Goal: Navigation & Orientation: Find specific page/section

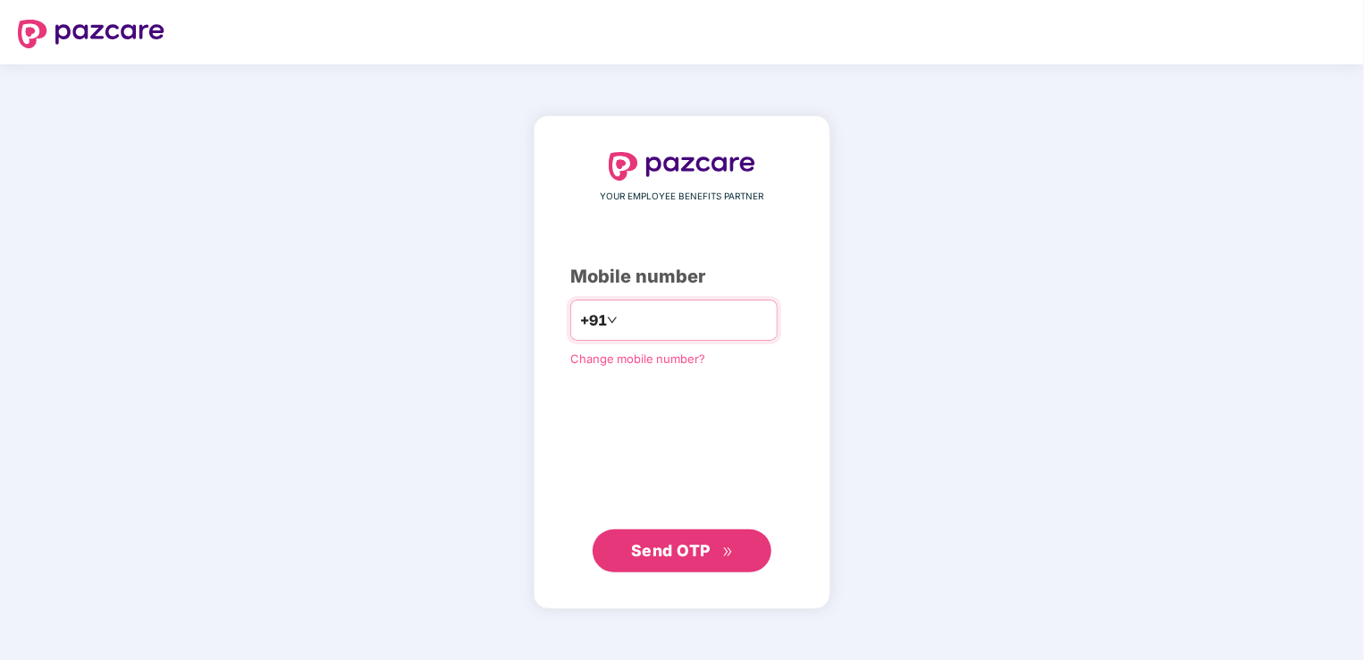
click at [722, 334] on div "+91" at bounding box center [673, 319] width 207 height 41
click at [714, 326] on input "number" at bounding box center [694, 320] width 147 height 29
type input "**********"
click at [706, 545] on span "Send OTP" at bounding box center [671, 549] width 80 height 19
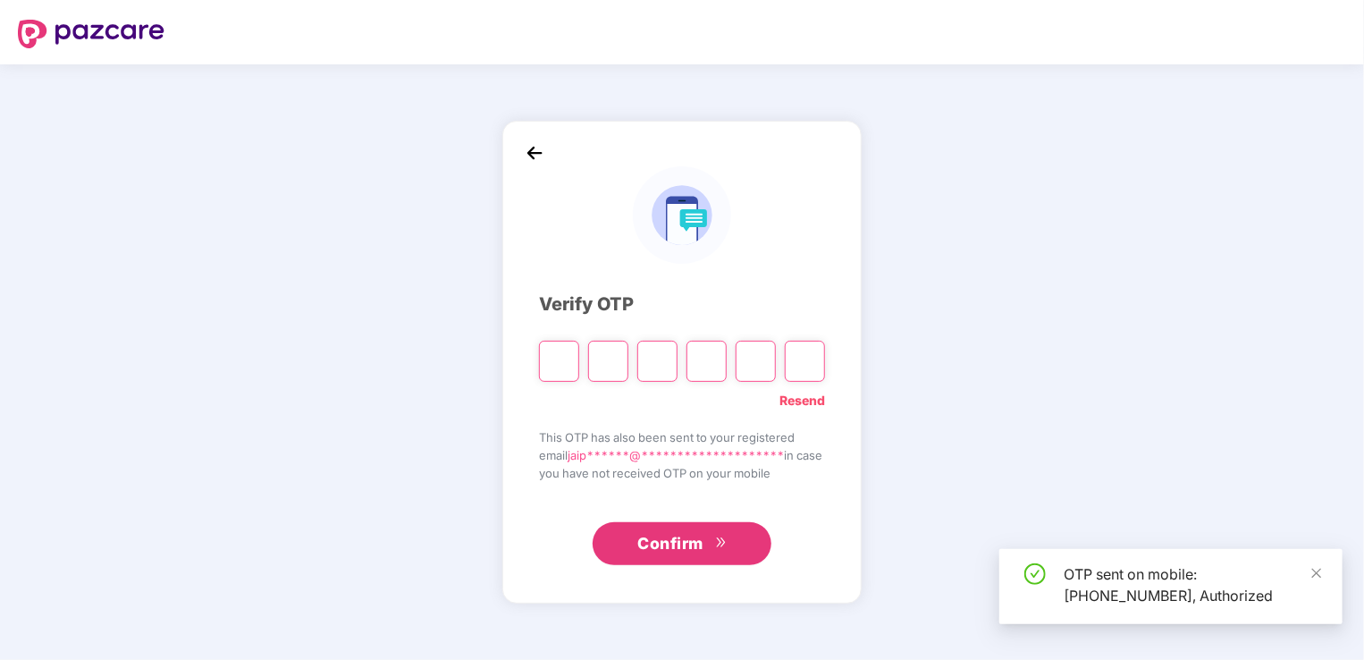
click at [552, 359] on input "Please enter verification code. Digit 1" at bounding box center [559, 361] width 40 height 41
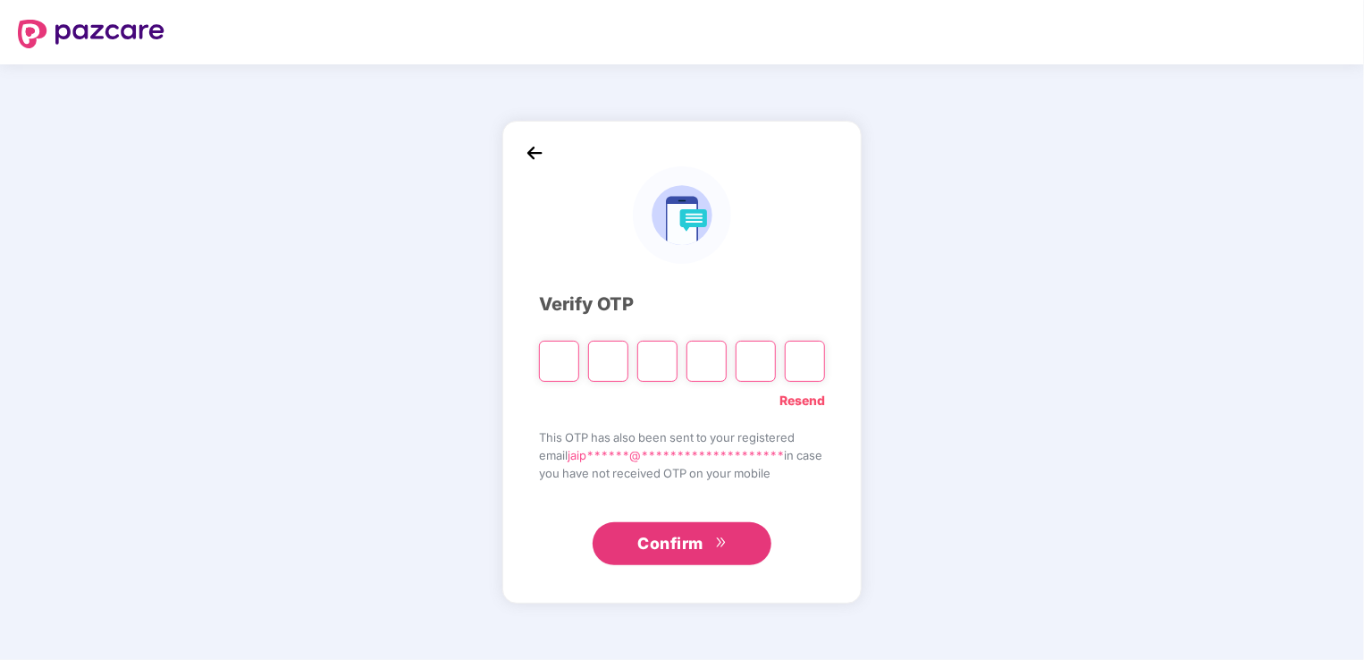
type input "*"
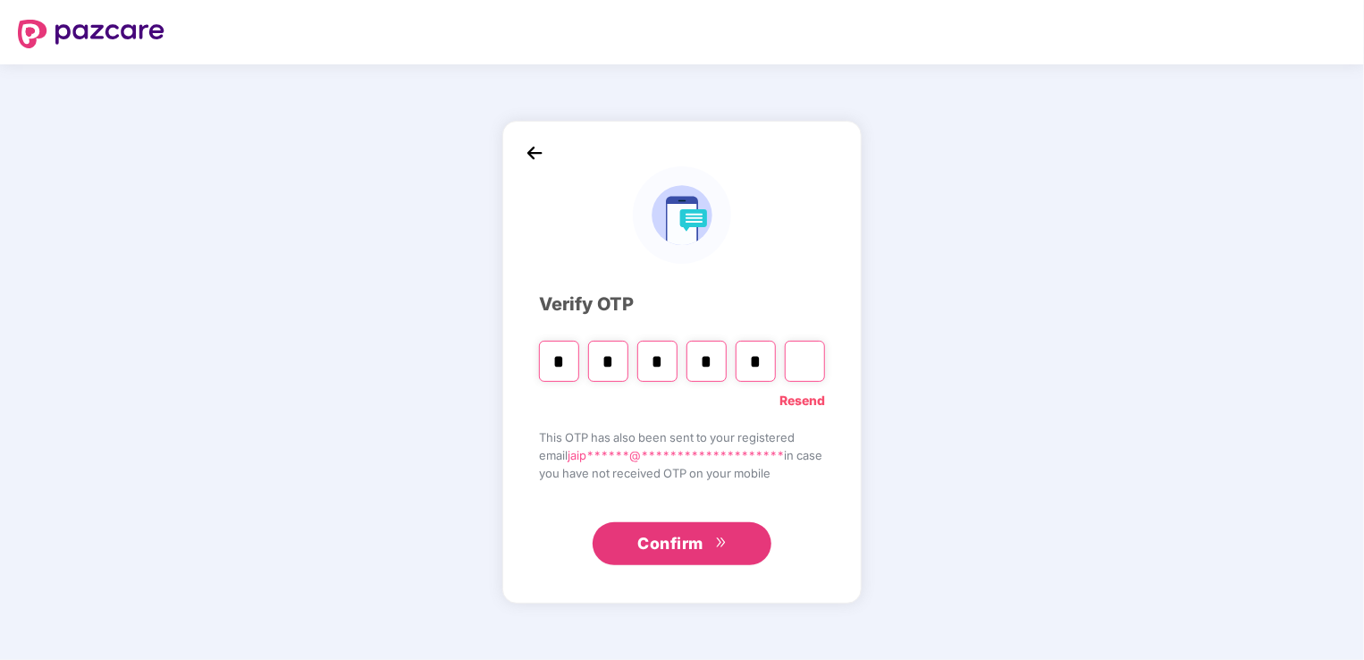
type input "*"
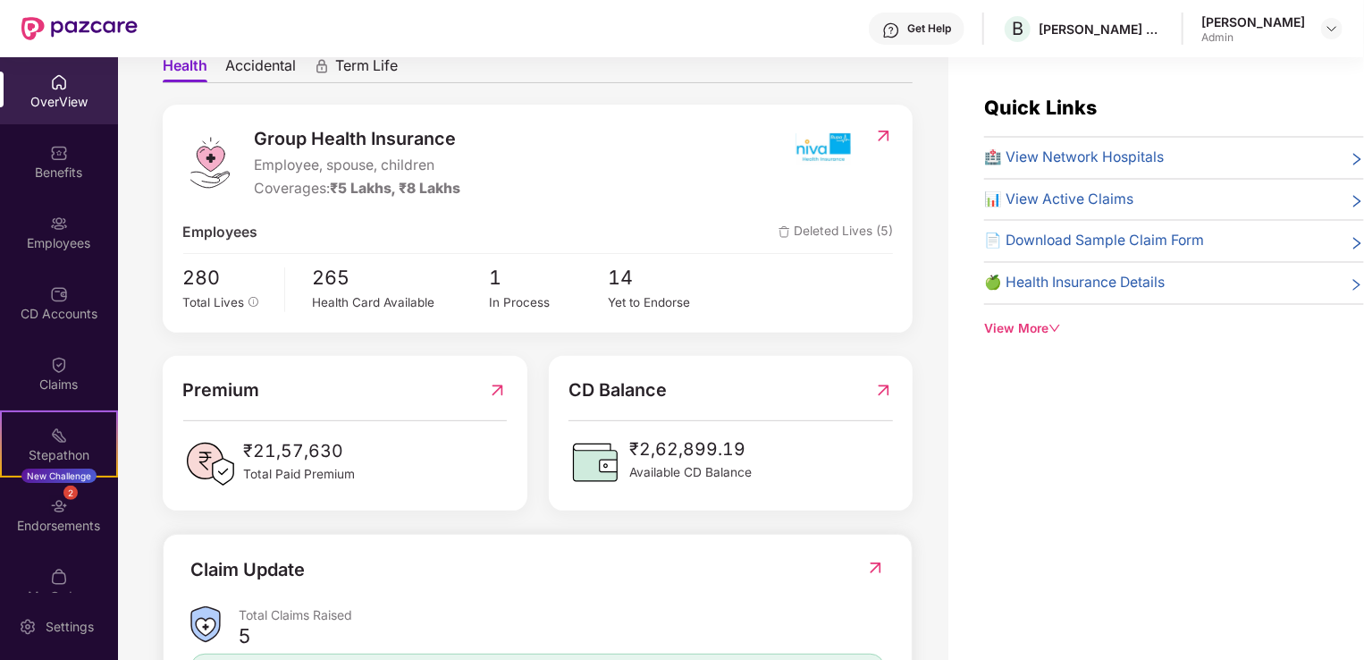
scroll to position [358, 0]
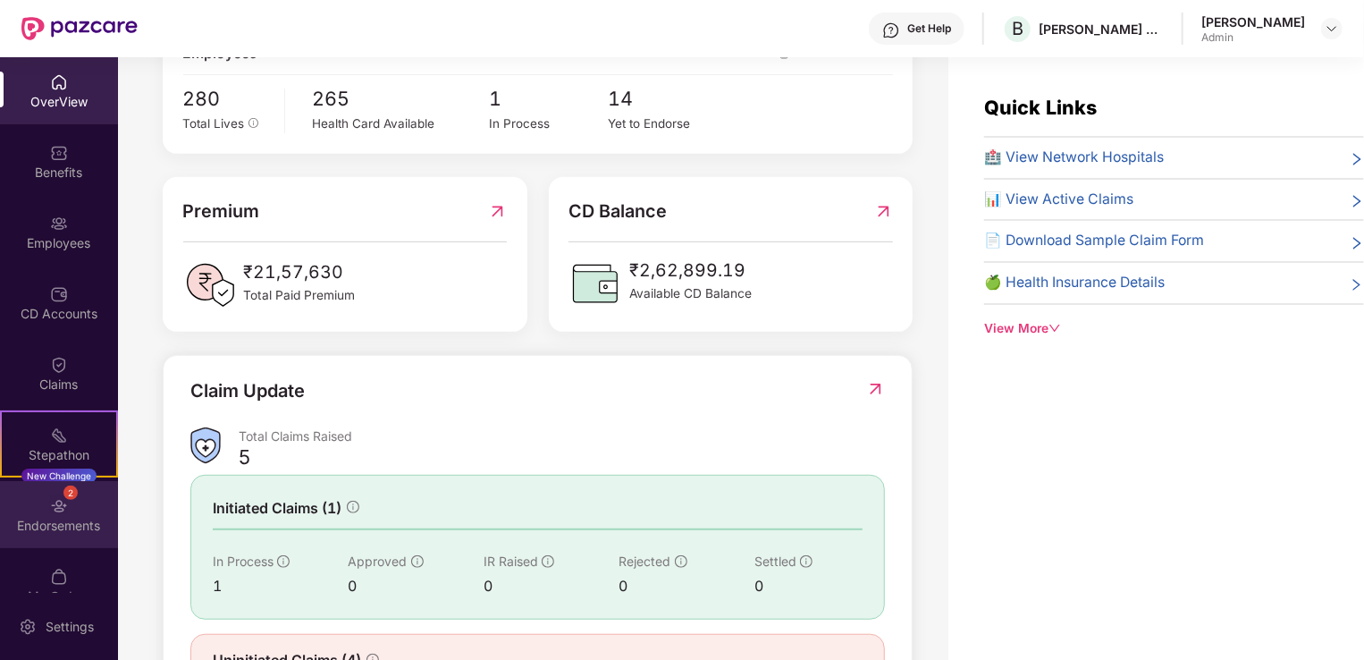
click at [84, 502] on div "2 Endorsements" at bounding box center [59, 514] width 118 height 67
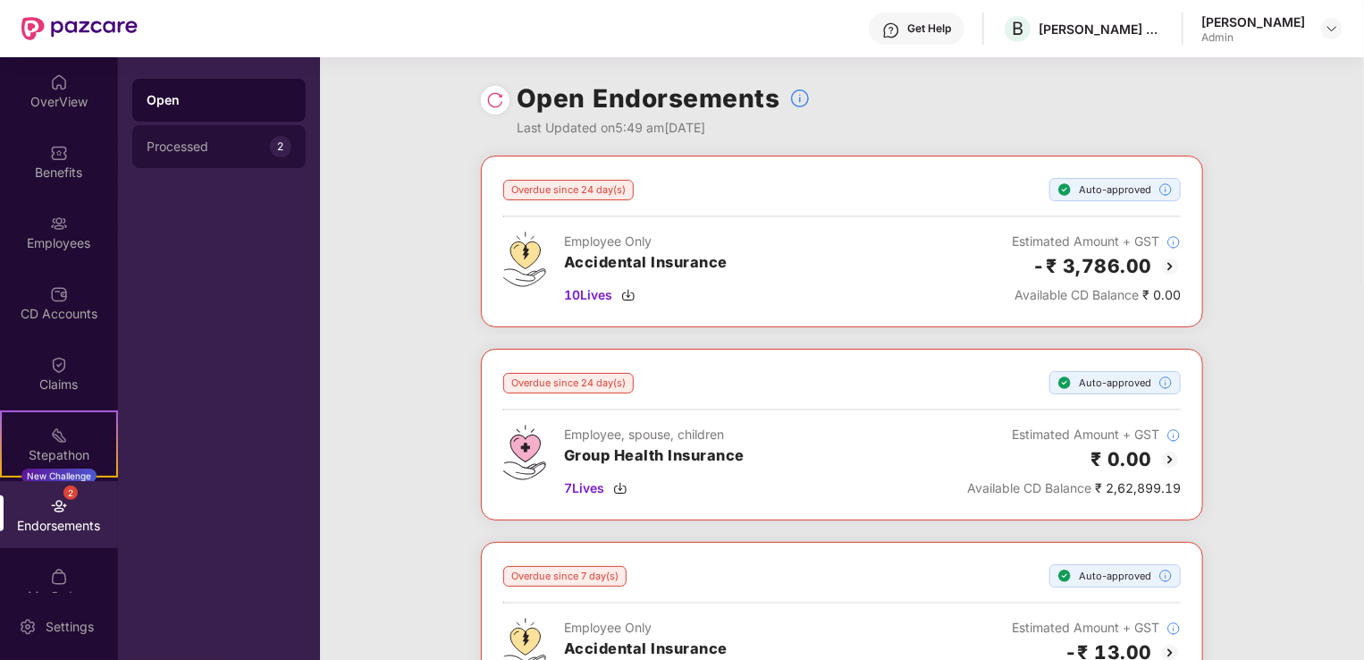
click at [207, 139] on div "Processed" at bounding box center [208, 146] width 123 height 14
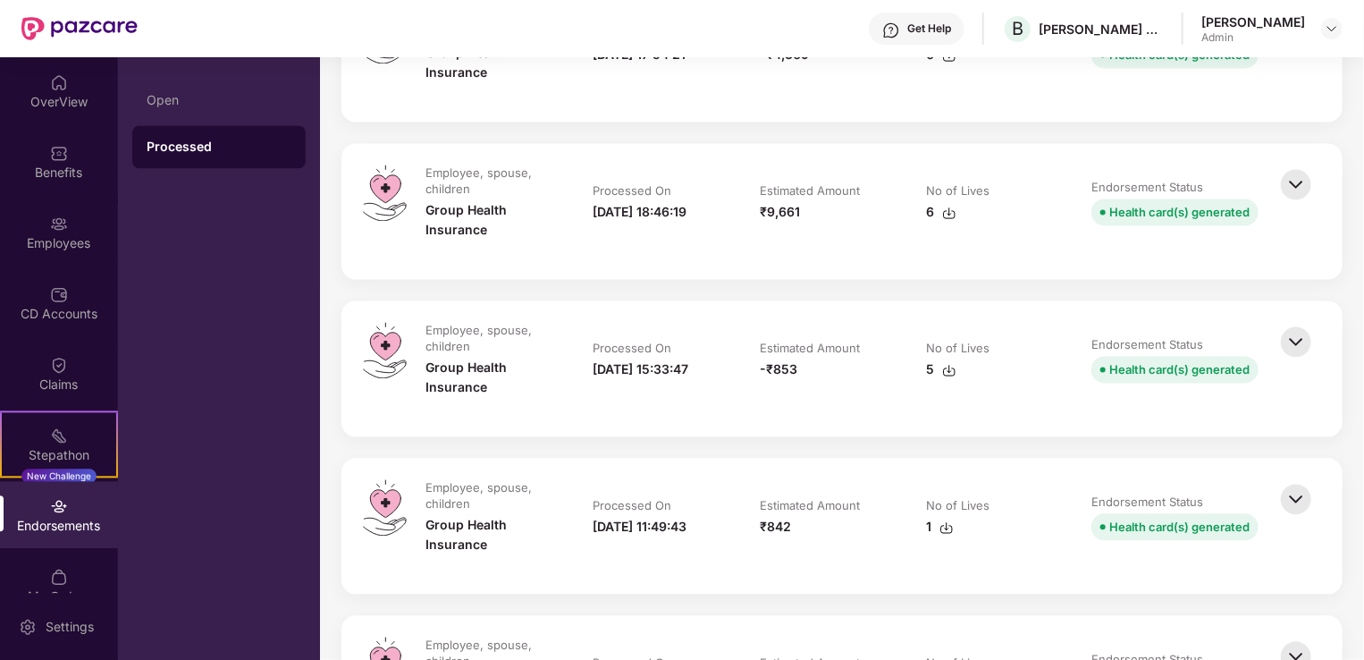
scroll to position [1788, 0]
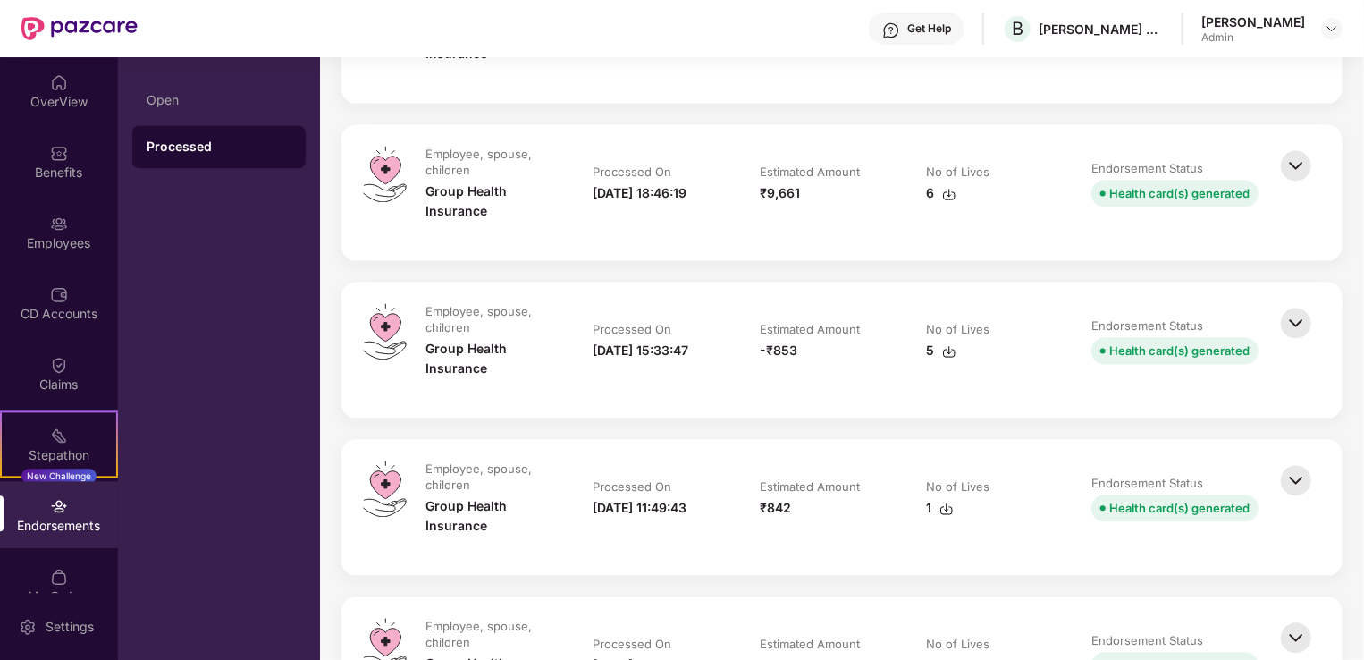
click at [1293, 500] on img at bounding box center [1295, 479] width 39 height 39
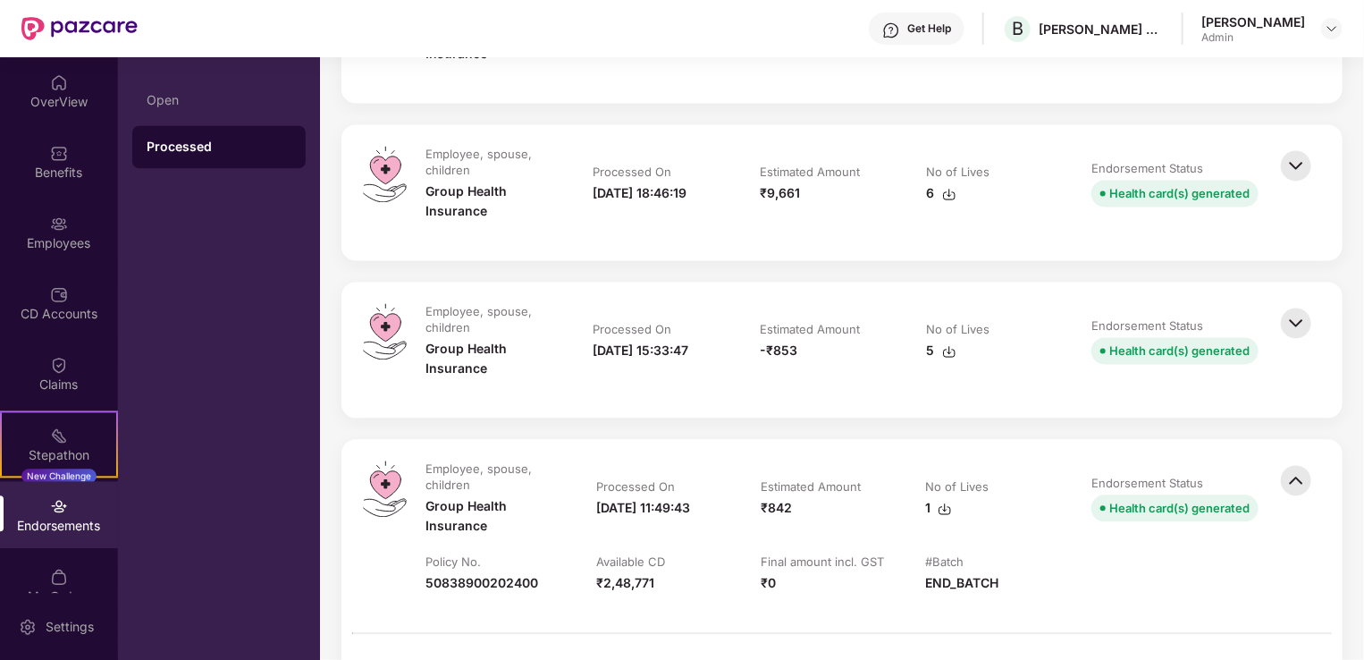
scroll to position [1967, 0]
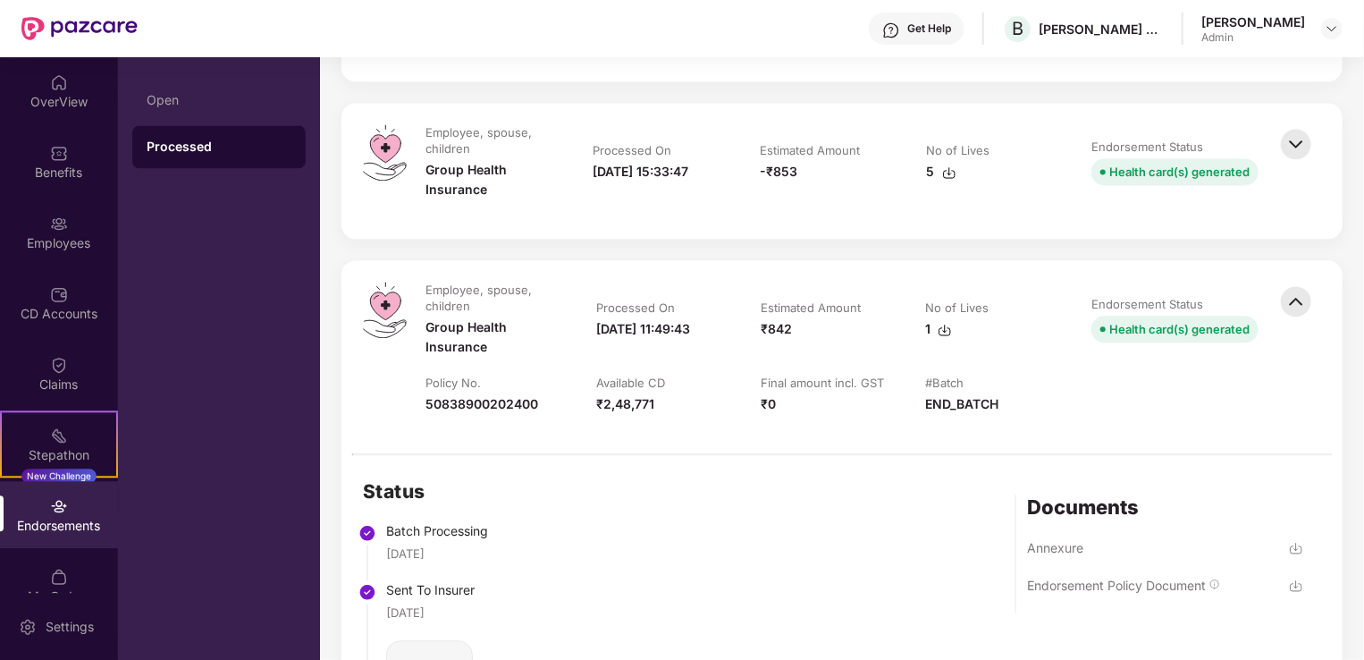
click at [1293, 321] on img at bounding box center [1295, 301] width 39 height 39
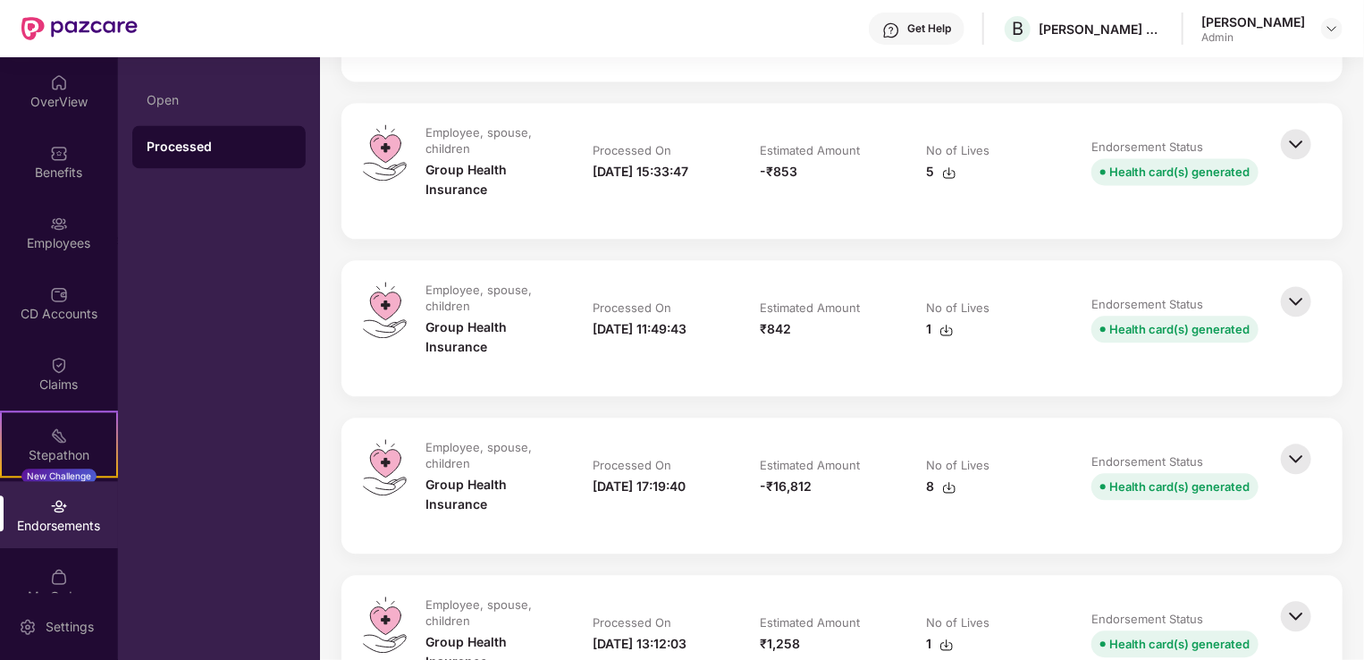
click at [1296, 164] on img at bounding box center [1295, 143] width 39 height 39
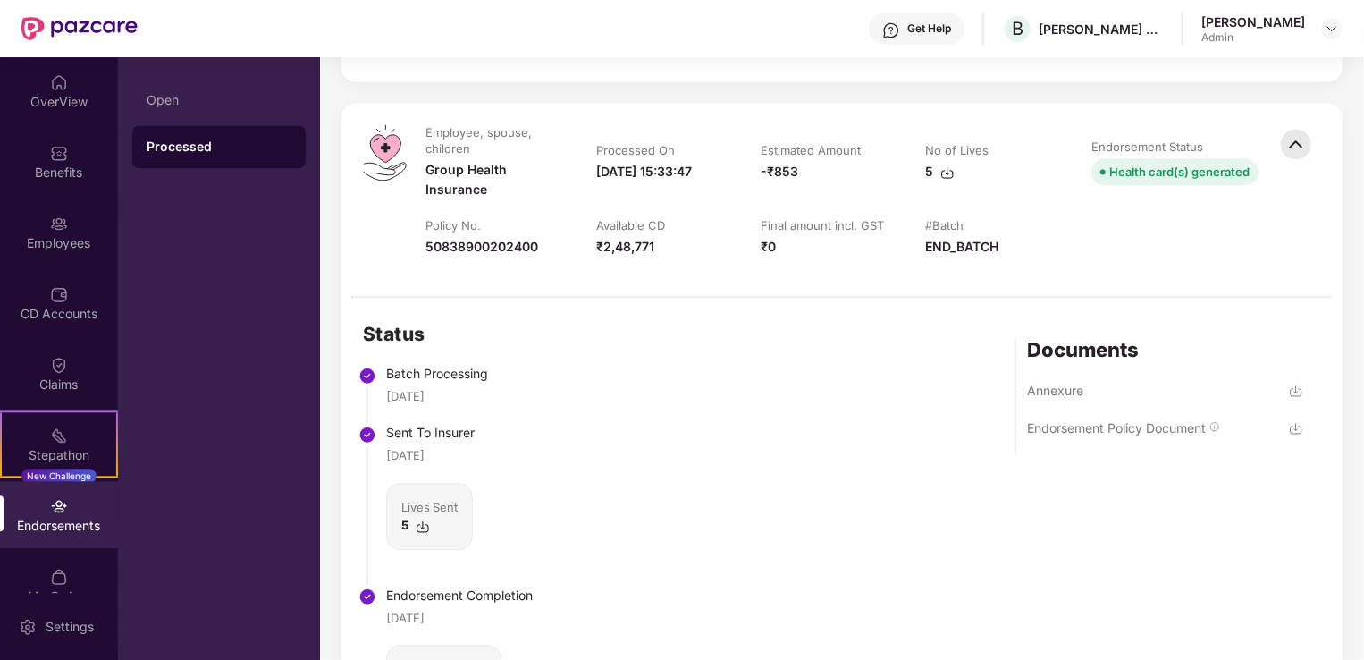
click at [1296, 164] on img at bounding box center [1295, 143] width 39 height 39
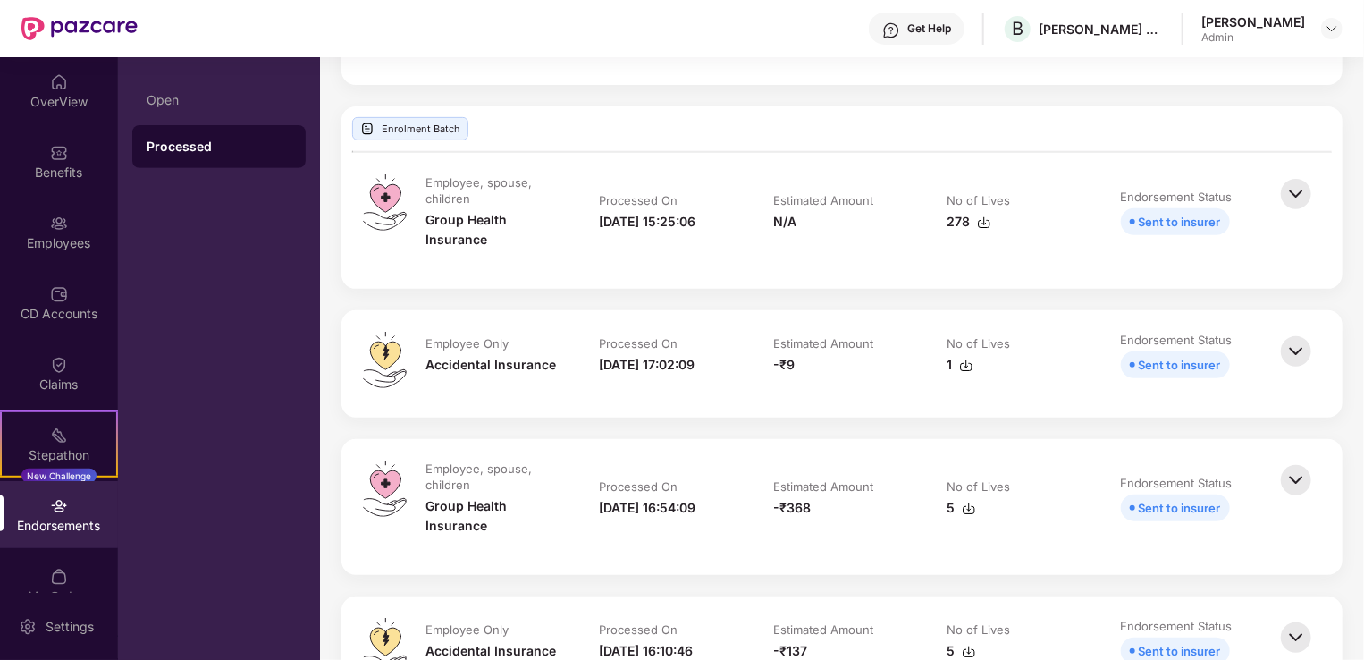
scroll to position [0, 0]
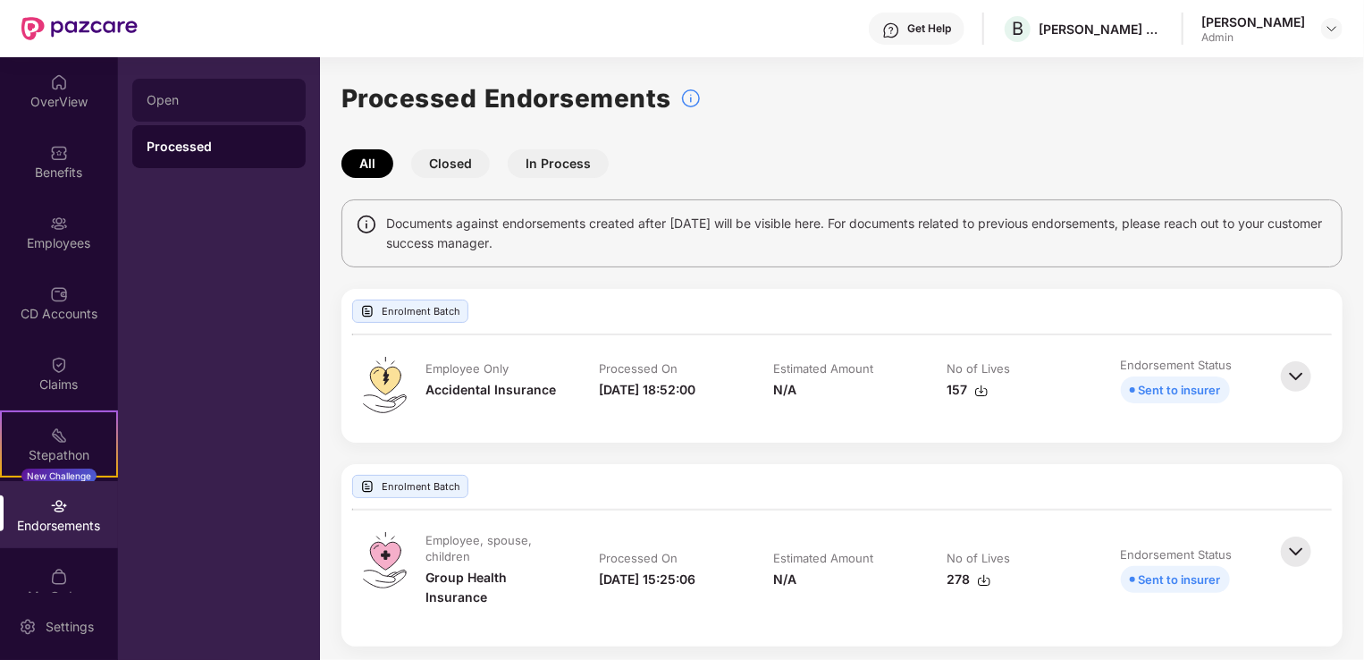
click at [165, 105] on div "Open" at bounding box center [219, 100] width 145 height 14
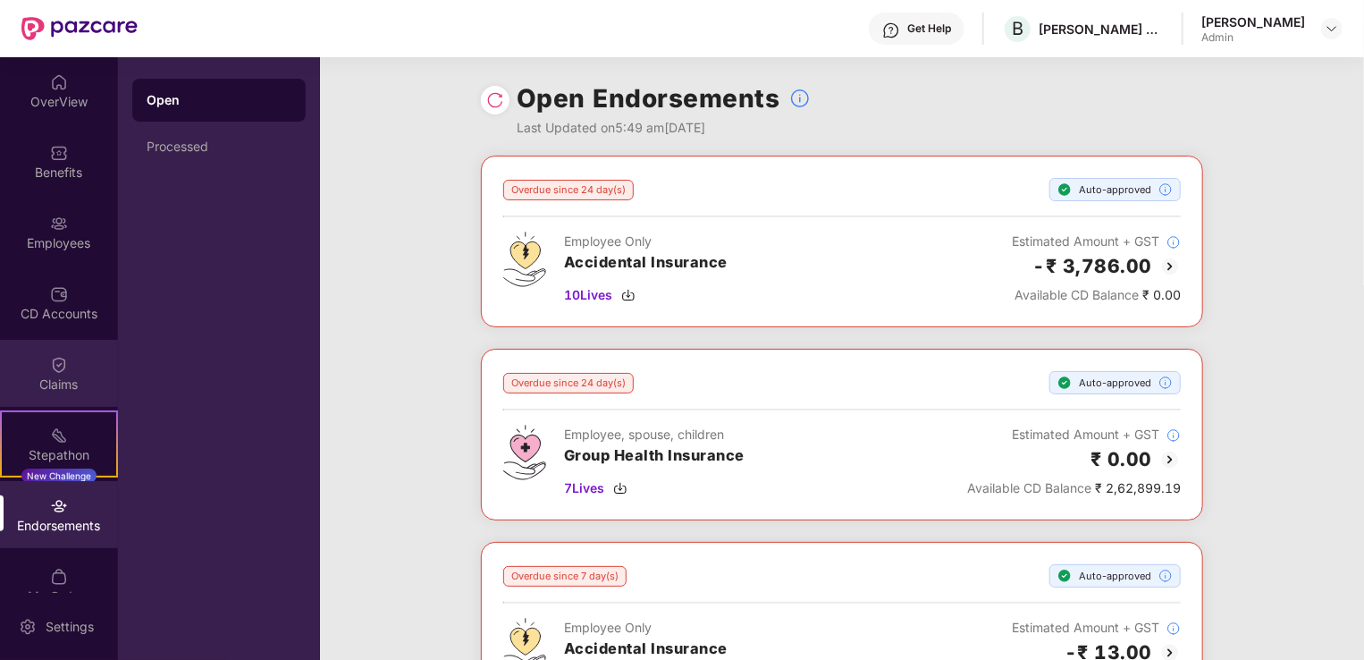
click at [54, 375] on div "Claims" at bounding box center [59, 384] width 118 height 18
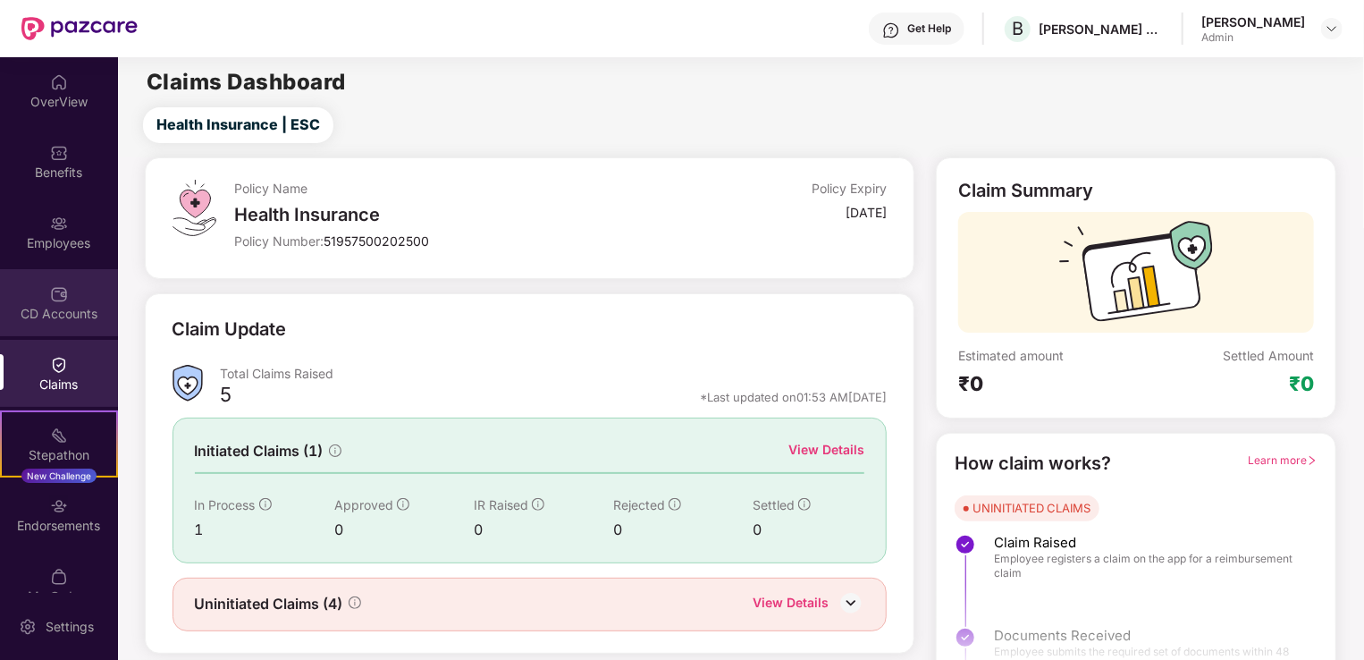
click at [57, 305] on div "CD Accounts" at bounding box center [59, 314] width 118 height 18
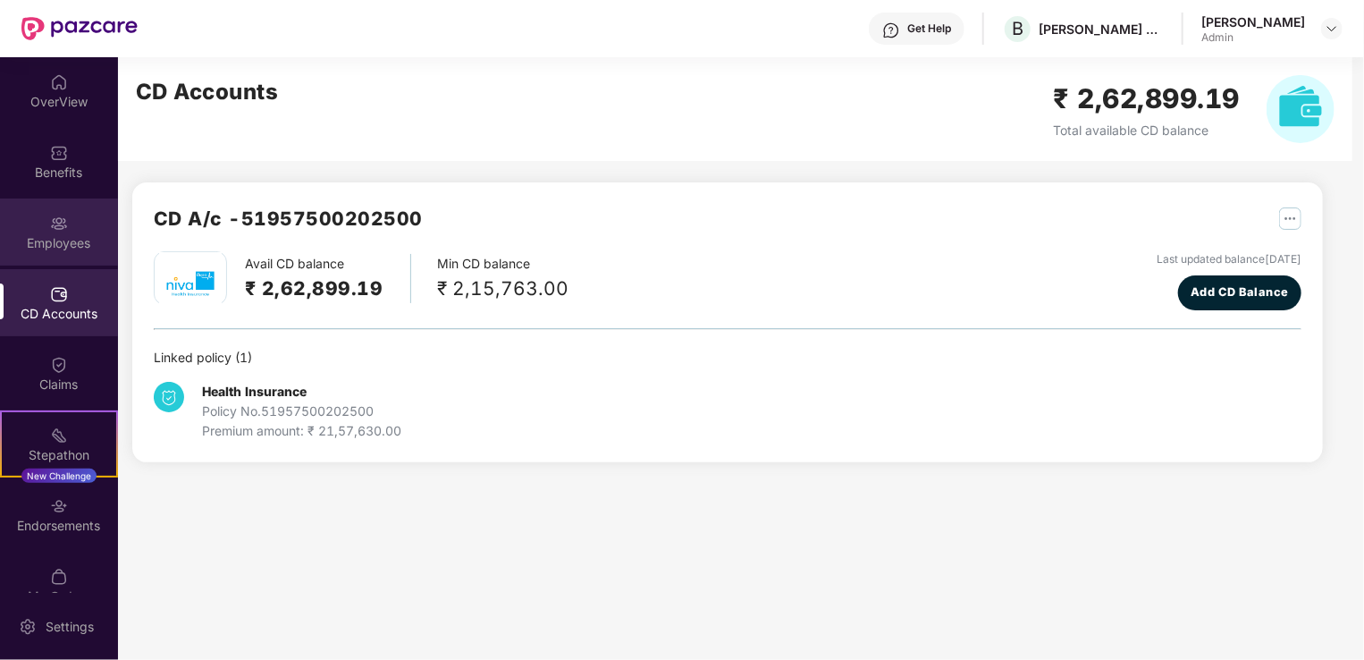
click at [70, 241] on div "Employees" at bounding box center [59, 243] width 118 height 18
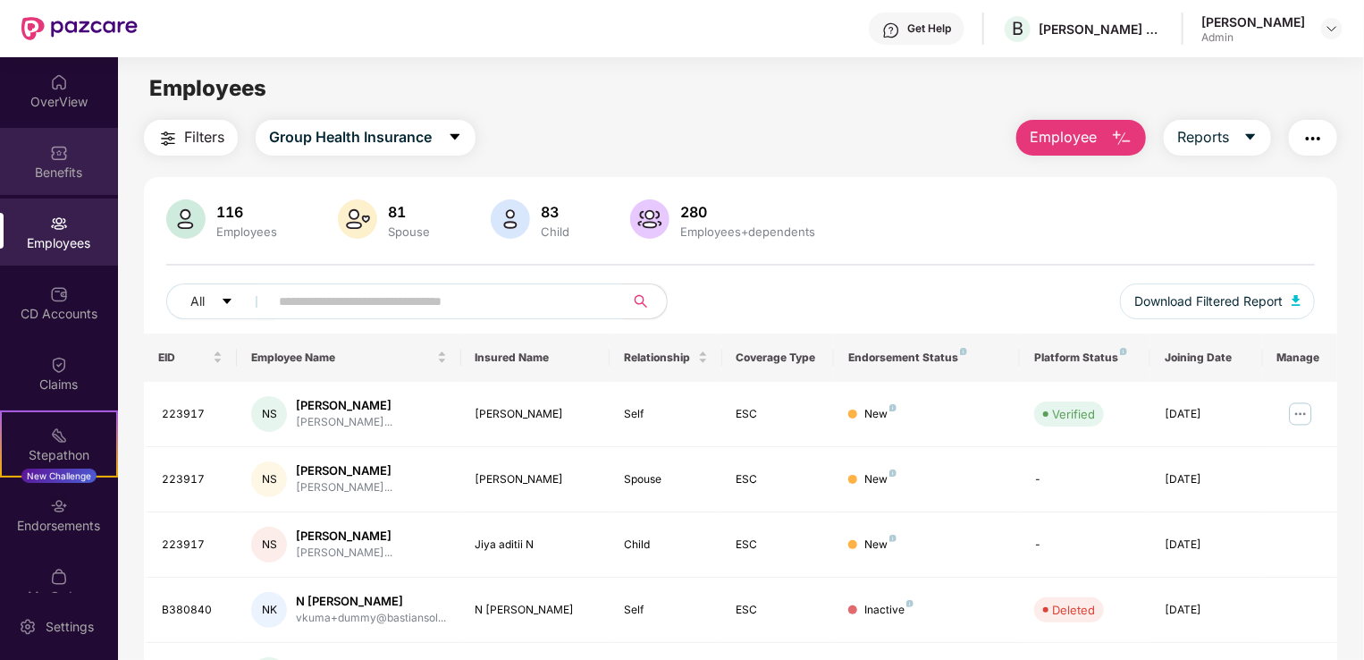
click at [58, 169] on div "Benefits" at bounding box center [59, 173] width 118 height 18
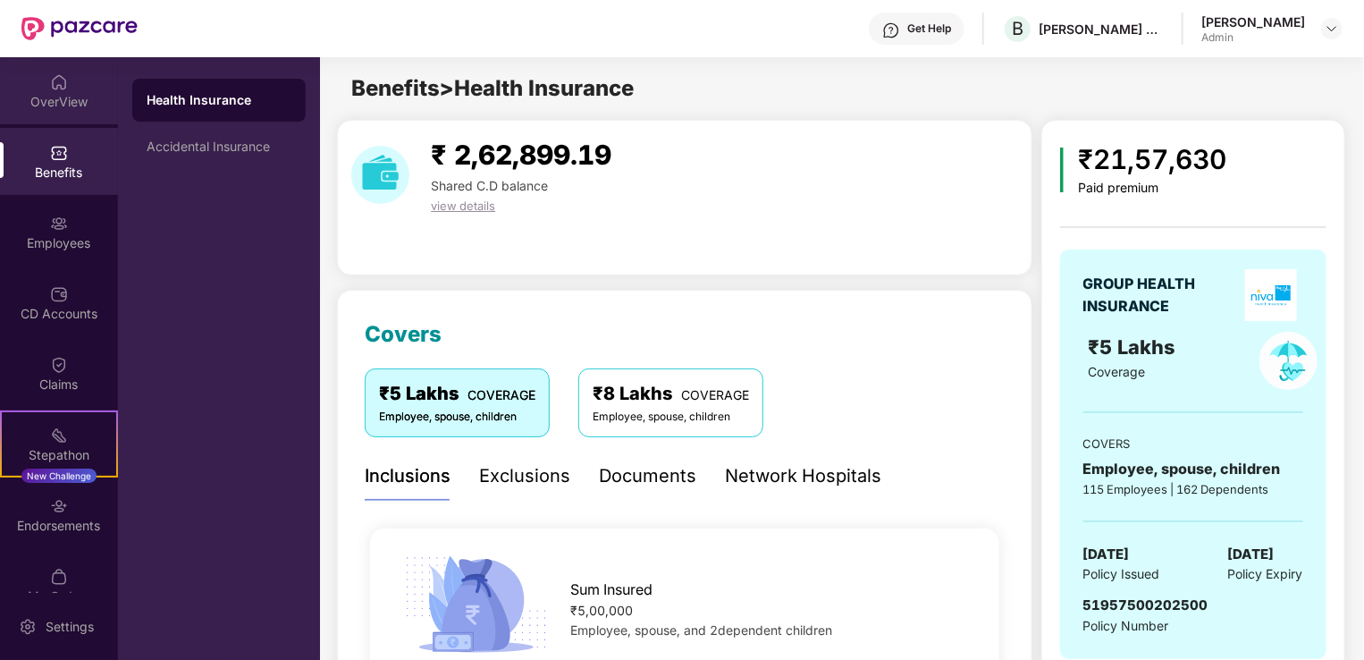
click at [60, 99] on div "OverView" at bounding box center [59, 102] width 118 height 18
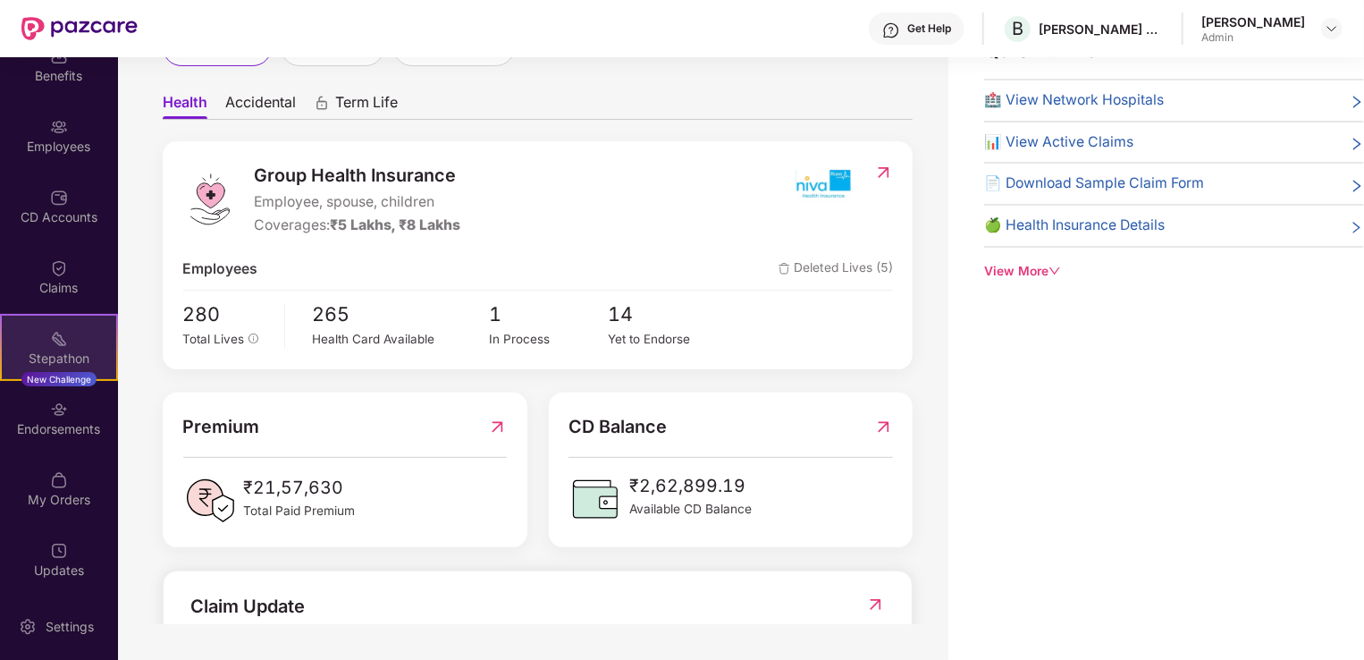
scroll to position [100, 0]
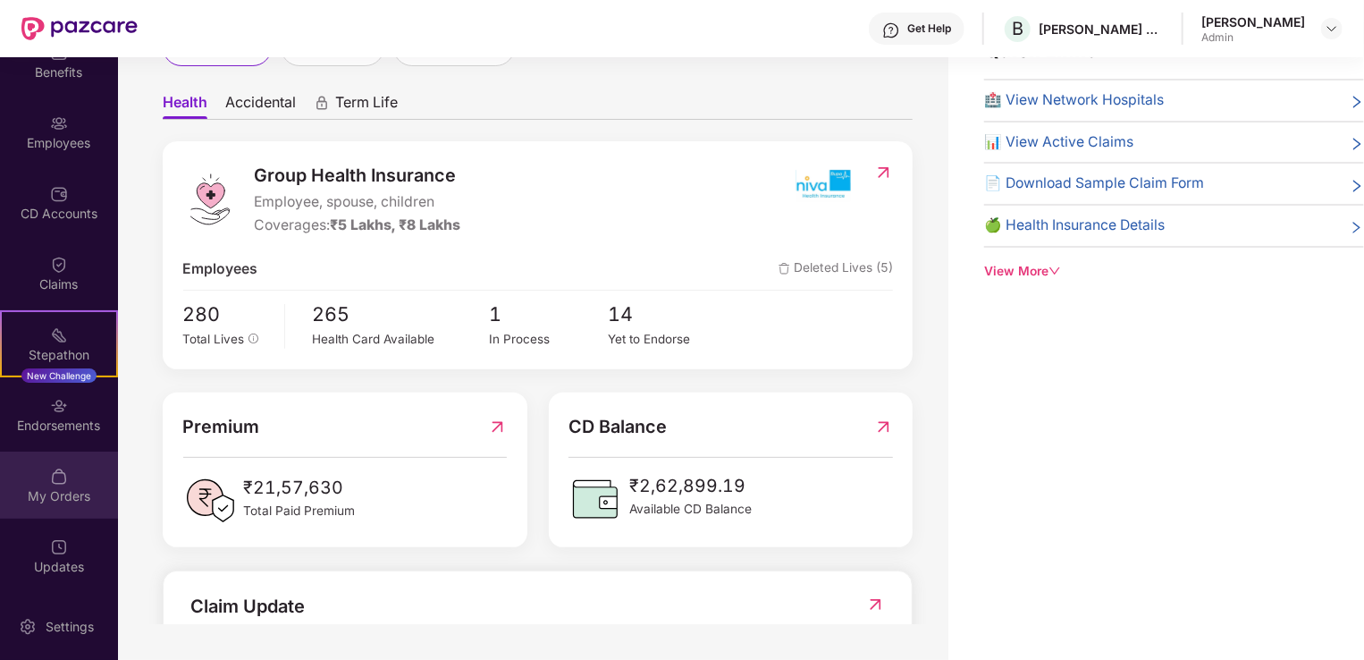
click at [64, 474] on div "My Orders" at bounding box center [59, 484] width 118 height 67
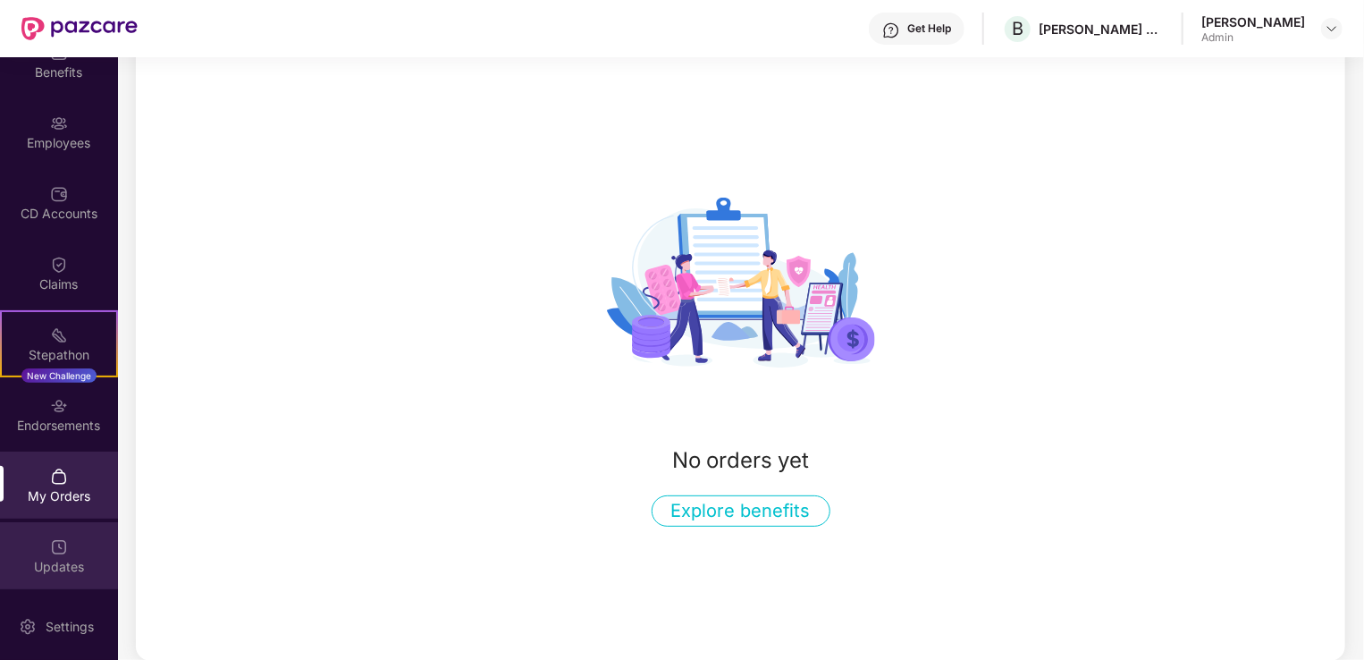
click at [62, 559] on div "Updates" at bounding box center [59, 567] width 118 height 18
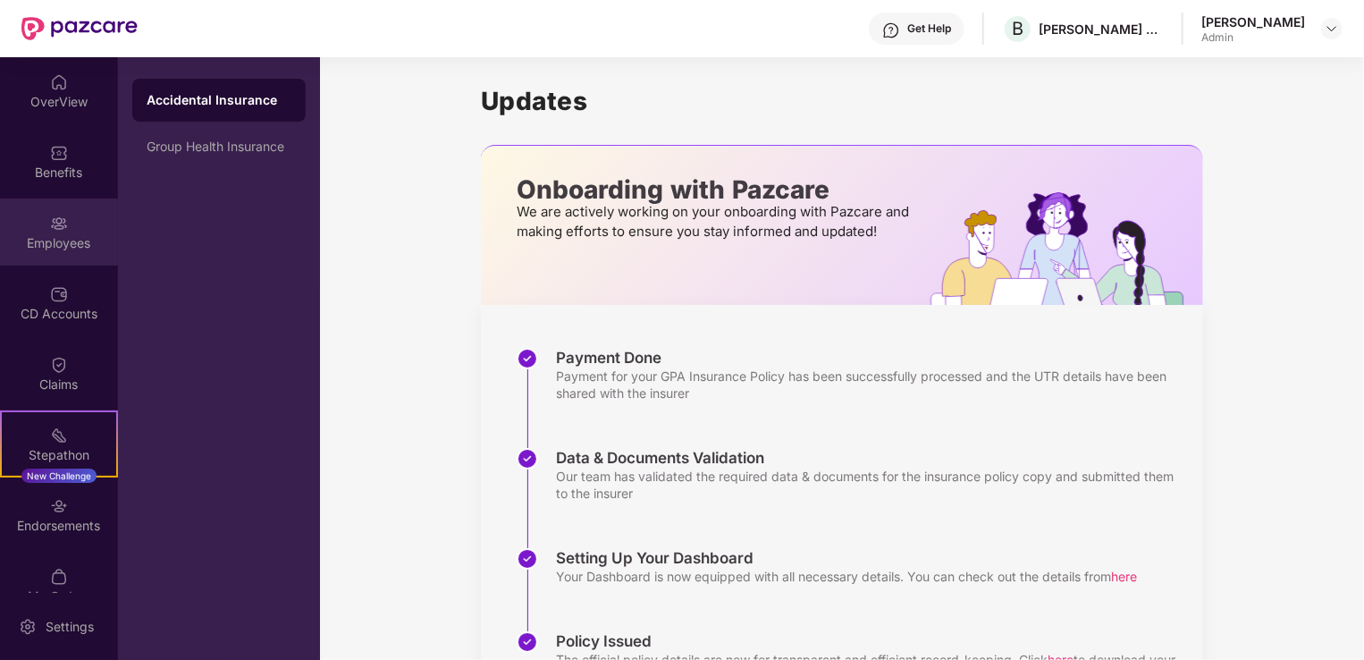
click at [55, 238] on div "Employees" at bounding box center [59, 243] width 118 height 18
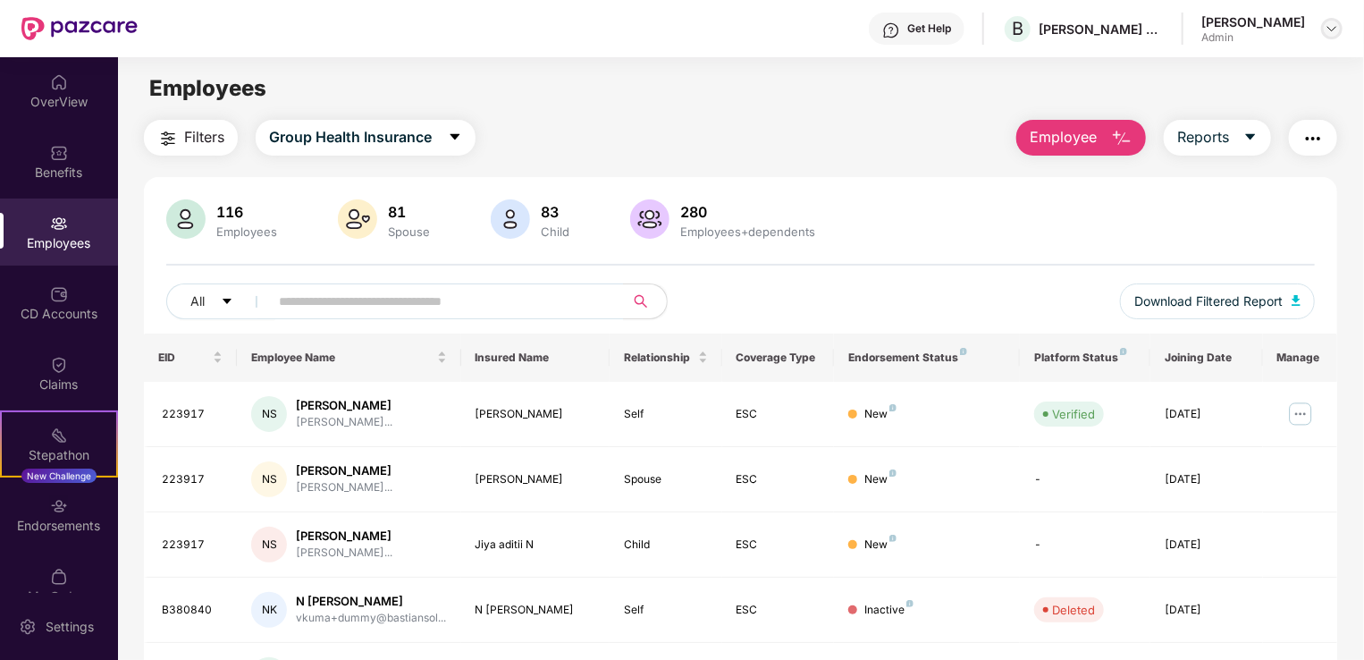
click at [1328, 36] on div at bounding box center [1331, 28] width 21 height 21
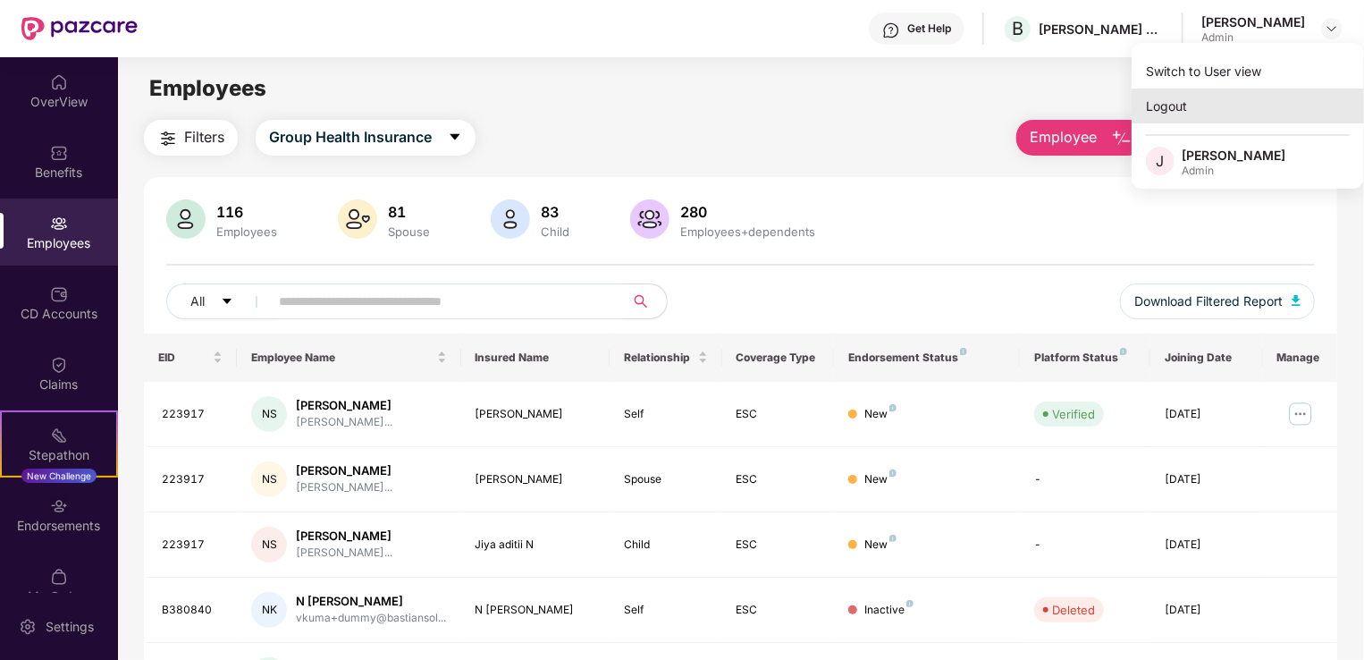
click at [1171, 103] on div "Logout" at bounding box center [1248, 105] width 232 height 35
